Goal: Complete application form

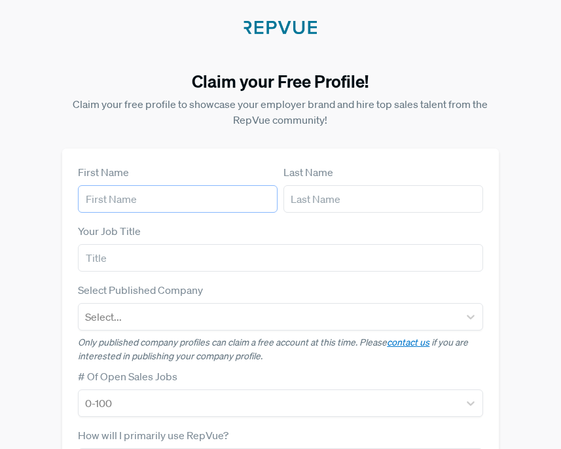
click at [212, 202] on input "text" at bounding box center [178, 199] width 200 height 28
type input "[PERSON_NAME]"
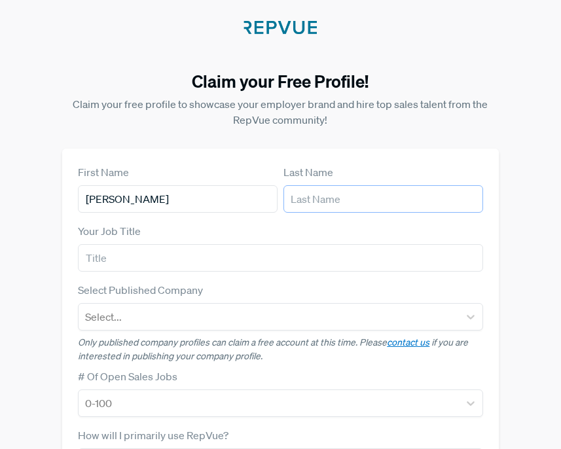
type input "[PERSON_NAME]"
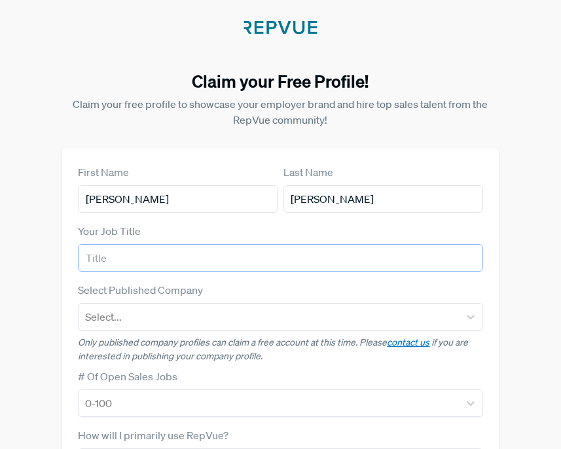
click at [183, 259] on input "text" at bounding box center [280, 258] width 405 height 28
type input "sales"
click at [181, 326] on div at bounding box center [268, 317] width 367 height 18
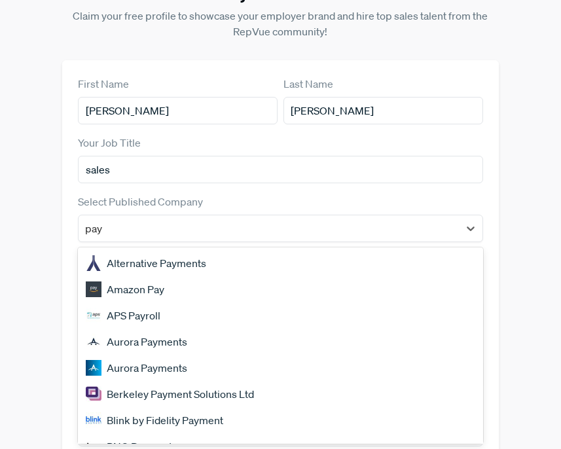
type input "payc"
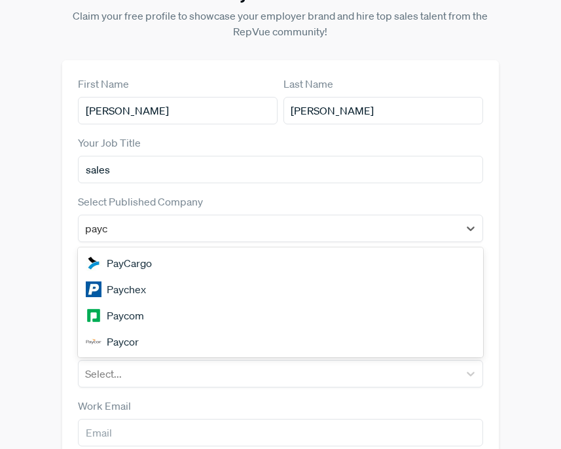
click at [144, 321] on div "Paycom" at bounding box center [280, 316] width 405 height 26
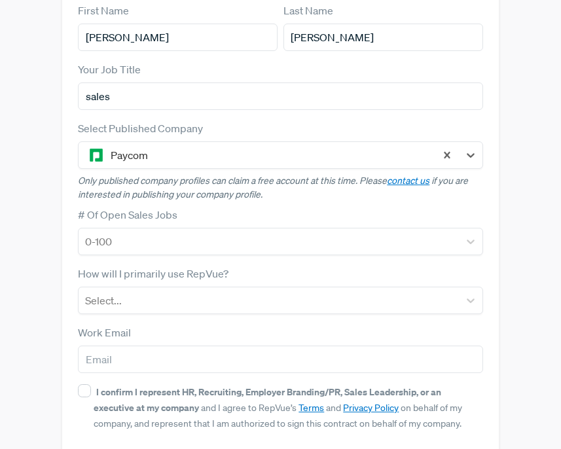
scroll to position [174, 0]
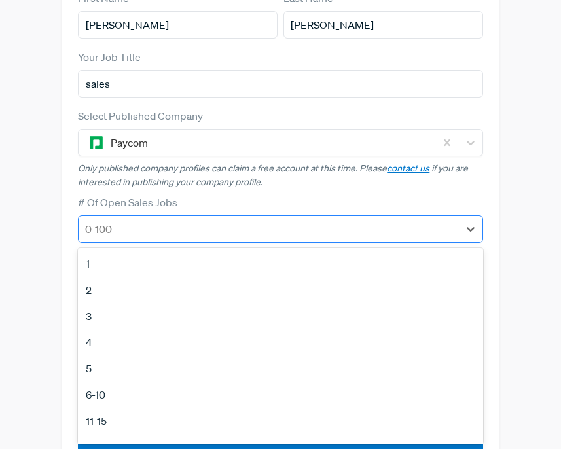
click at [149, 224] on div at bounding box center [268, 229] width 367 height 18
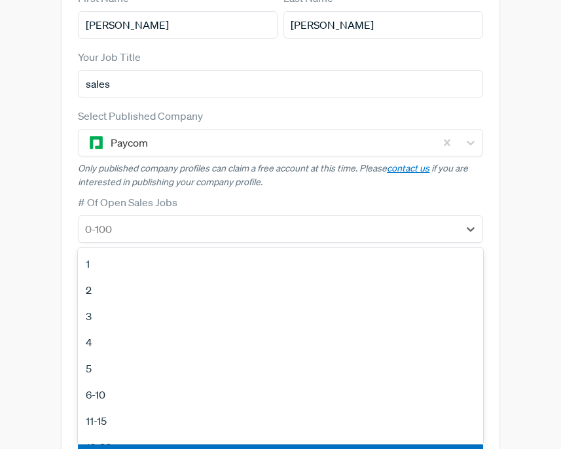
click at [149, 257] on div "1" at bounding box center [280, 264] width 405 height 26
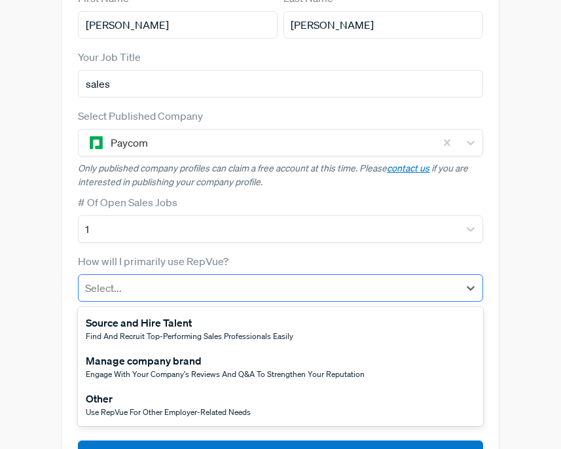
click at [151, 286] on div at bounding box center [268, 288] width 367 height 18
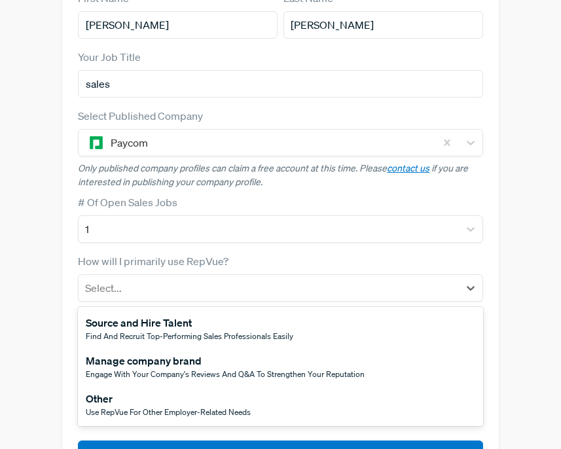
click at [130, 331] on div "Find and recruit top-performing sales professionals easily" at bounding box center [190, 337] width 208 height 12
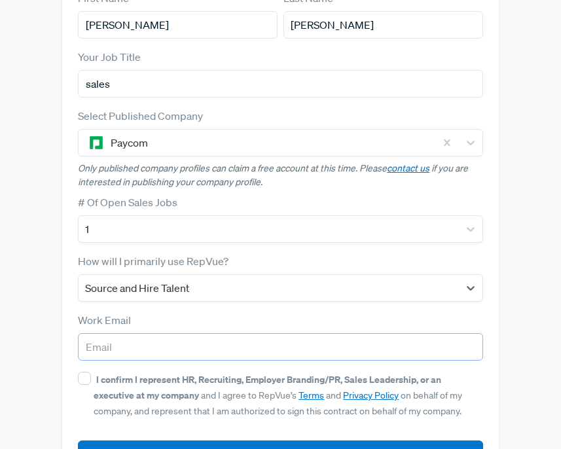
click at [132, 348] on input "email" at bounding box center [280, 347] width 405 height 28
type input "[EMAIL_ADDRESS][DOMAIN_NAME]"
click at [86, 376] on input "I confirm I represent HR, Recruiting, Employer Branding/PR, Sales Leadership, o…" at bounding box center [84, 378] width 13 height 13
checkbox input "true"
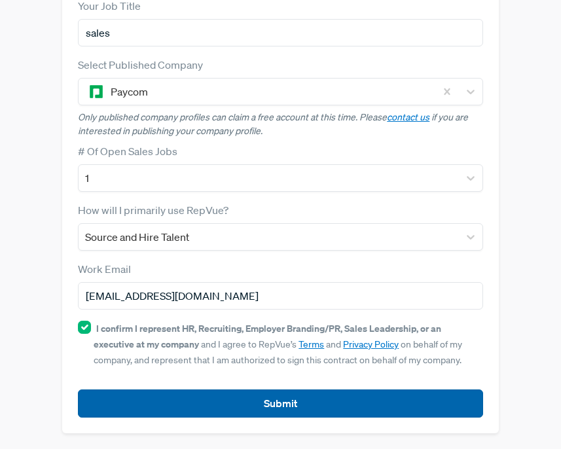
click at [113, 406] on button "Submit" at bounding box center [280, 404] width 405 height 28
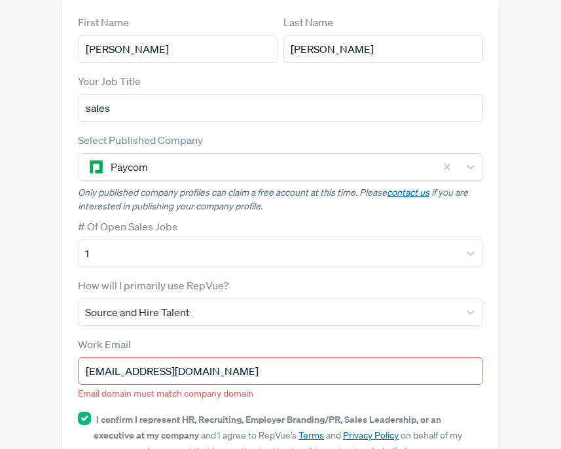
scroll to position [134, 0]
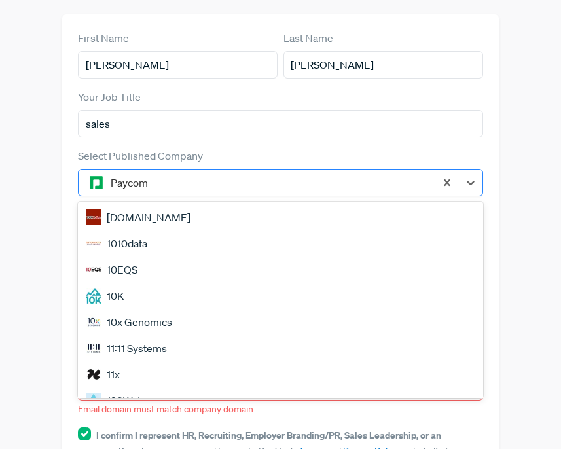
click at [193, 191] on div at bounding box center [270, 183] width 318 height 18
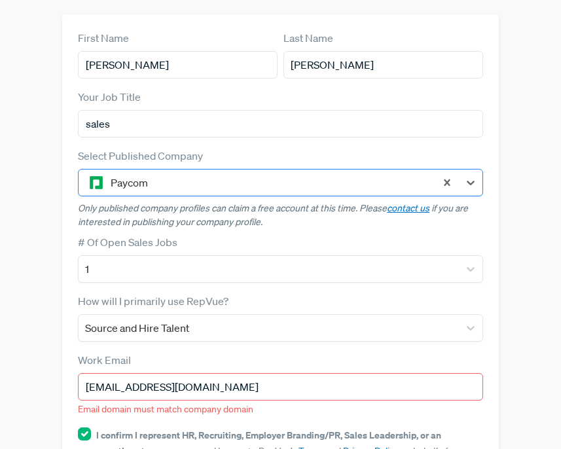
click at [193, 191] on div at bounding box center [270, 183] width 318 height 18
click at [168, 190] on div at bounding box center [270, 183] width 318 height 18
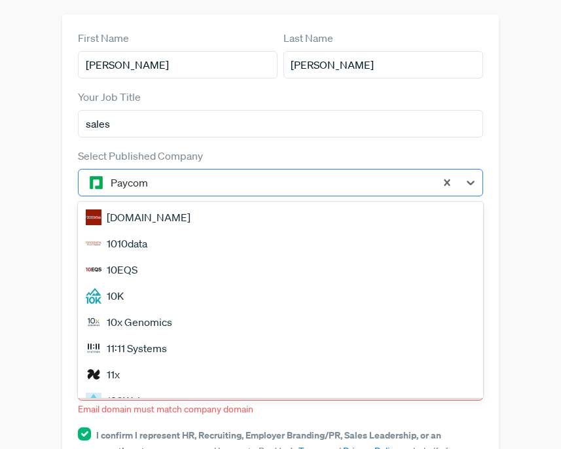
click at [134, 184] on div at bounding box center [270, 183] width 318 height 18
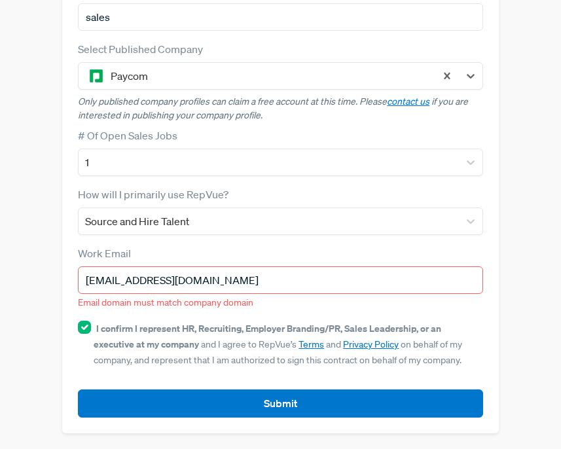
scroll to position [0, 0]
